Goal: Information Seeking & Learning: Compare options

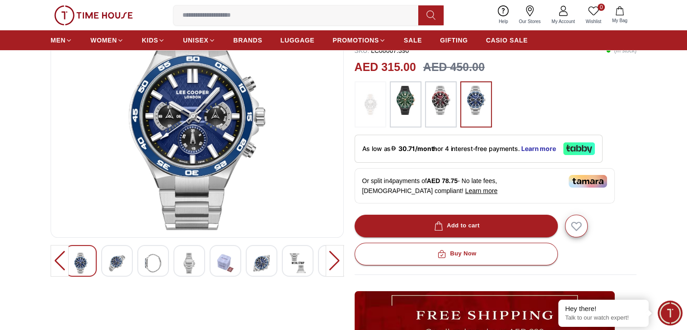
scroll to position [90, 0]
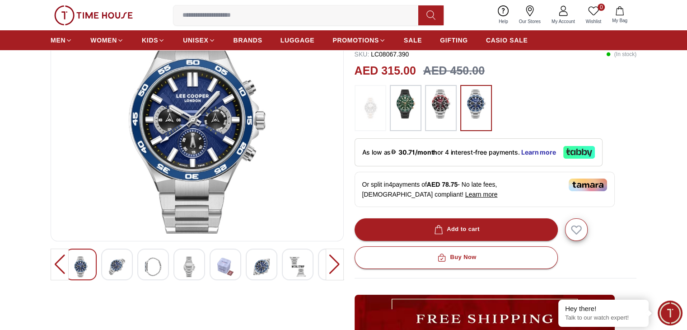
drag, startPoint x: 434, startPoint y: 97, endPoint x: 441, endPoint y: 98, distance: 7.3
click at [434, 97] on img at bounding box center [441, 103] width 23 height 29
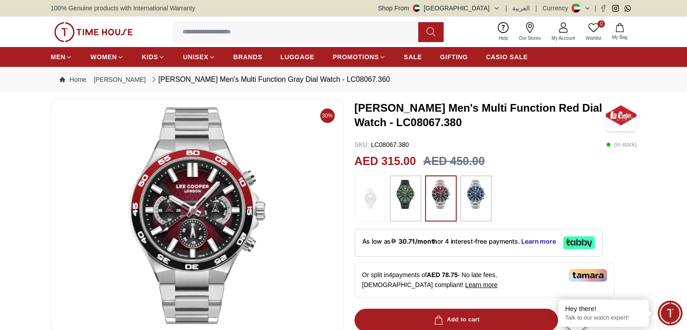
click at [470, 183] on img at bounding box center [476, 194] width 23 height 29
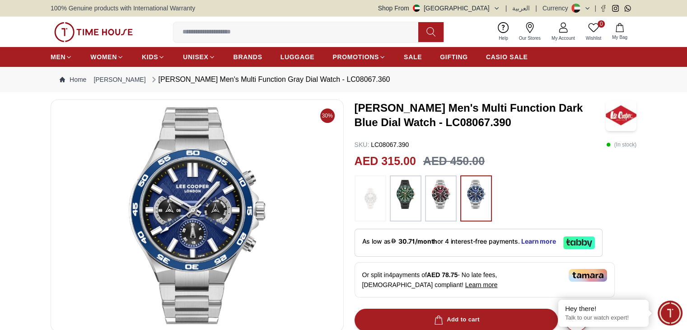
click at [474, 188] on img at bounding box center [476, 194] width 23 height 29
click at [391, 191] on div at bounding box center [406, 198] width 32 height 46
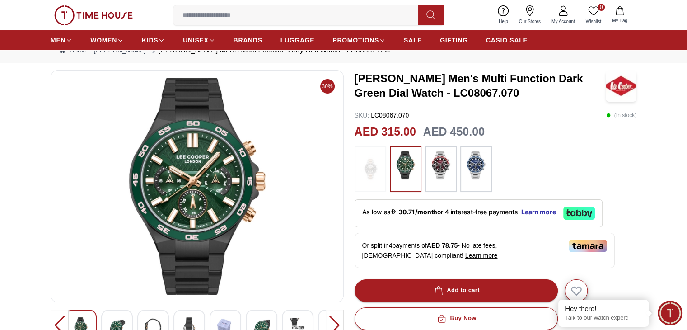
scroll to position [45, 0]
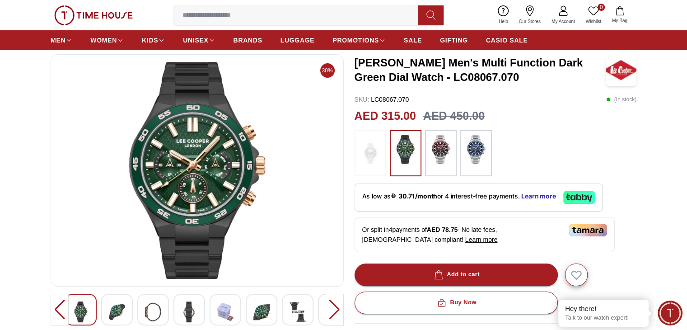
click at [437, 143] on img at bounding box center [441, 149] width 23 height 29
